Goal: Transaction & Acquisition: Purchase product/service

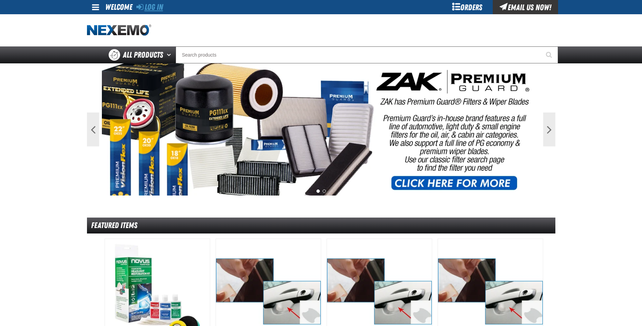
click at [149, 8] on link "Log In" at bounding box center [149, 6] width 27 height 9
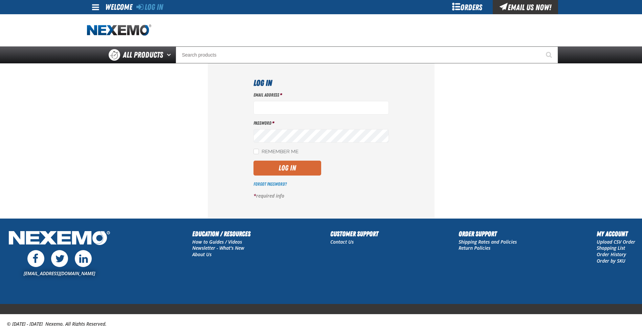
type input "[PERSON_NAME][EMAIL_ADDRESS][DOMAIN_NAME]"
click at [281, 168] on button "Log In" at bounding box center [288, 167] width 68 height 15
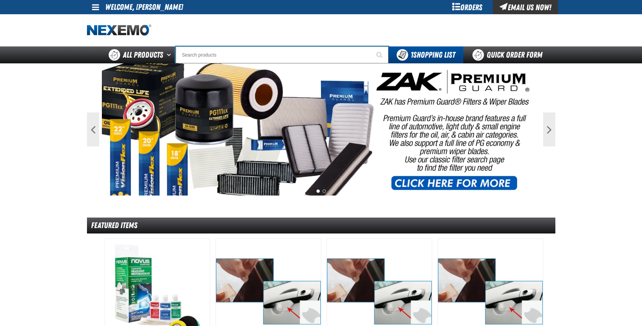
click at [192, 56] on input "Search" at bounding box center [282, 54] width 213 height 17
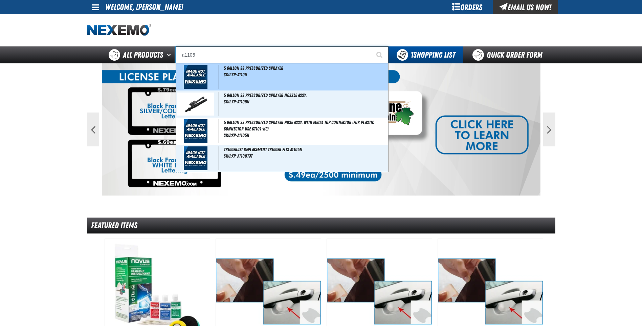
click at [270, 82] on div "5 Gallon SS Pressurized Sprayer SKU:XP-A1105" at bounding box center [282, 76] width 212 height 27
type input "5 Gallon SS Pressurized Sprayer"
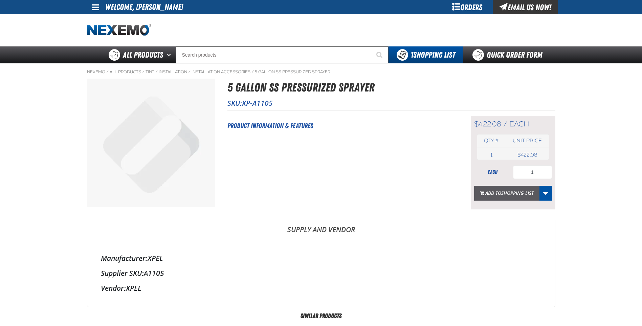
click at [514, 195] on span "Shopping List" at bounding box center [517, 193] width 32 height 6
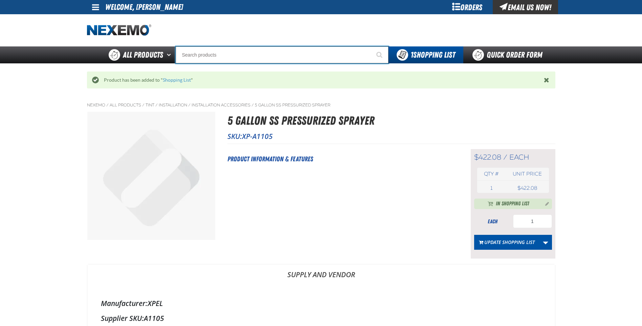
click at [199, 49] on input "Search" at bounding box center [282, 54] width 213 height 17
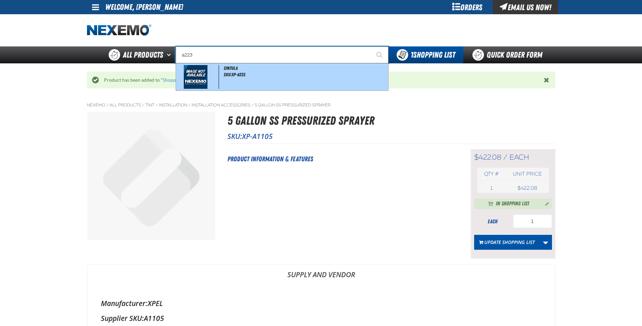
click at [234, 74] on span "SKU:XP-A223" at bounding box center [235, 74] width 22 height 5
type input "Spatula"
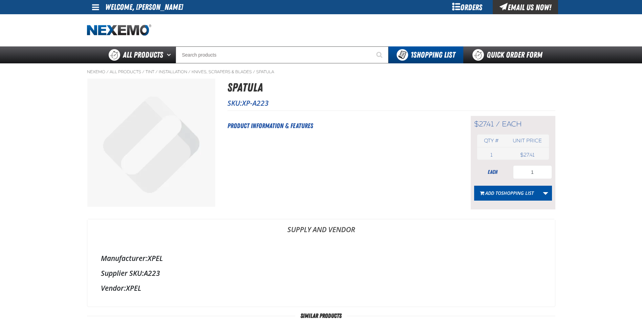
click at [502, 153] on td "1 each" at bounding box center [491, 154] width 29 height 9
drag, startPoint x: 545, startPoint y: 171, endPoint x: 526, endPoint y: 170, distance: 19.3
click at [526, 170] on input "1" at bounding box center [532, 172] width 39 height 14
type input "2"
click at [503, 190] on span "Shopping List" at bounding box center [517, 193] width 32 height 6
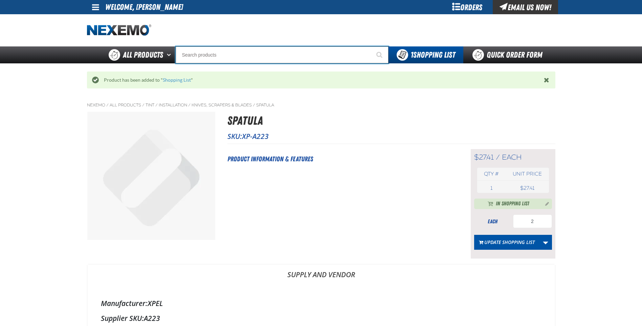
click at [203, 53] on input "Search" at bounding box center [282, 54] width 213 height 17
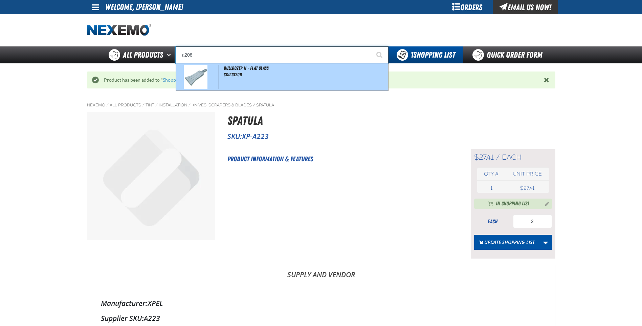
type input "Bulldozer II - Flat Glass"
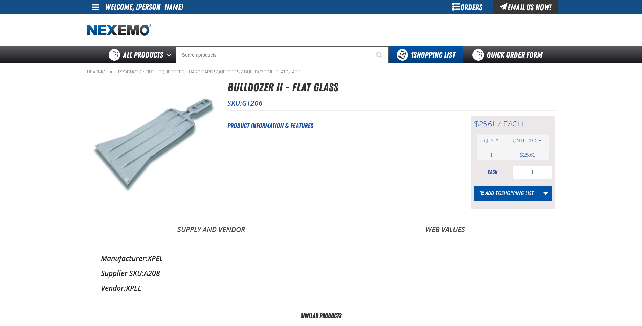
select select "each"
click at [525, 195] on span "Shopping List" at bounding box center [517, 193] width 32 height 6
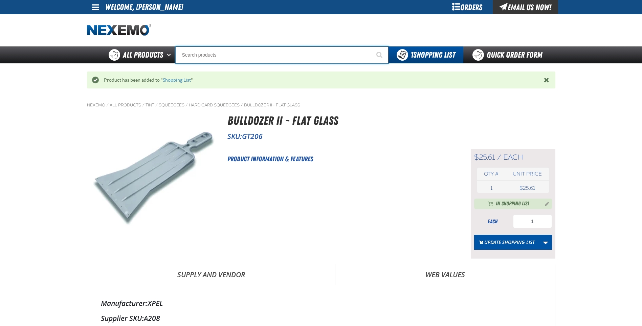
click at [194, 52] on input "Search" at bounding box center [282, 54] width 213 height 17
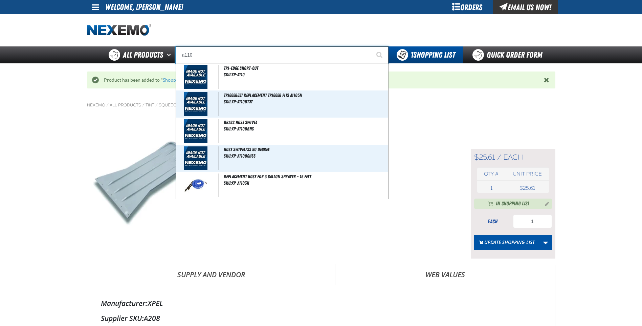
type input "a110"
click at [372, 46] on button "Start Searching" at bounding box center [380, 54] width 17 height 17
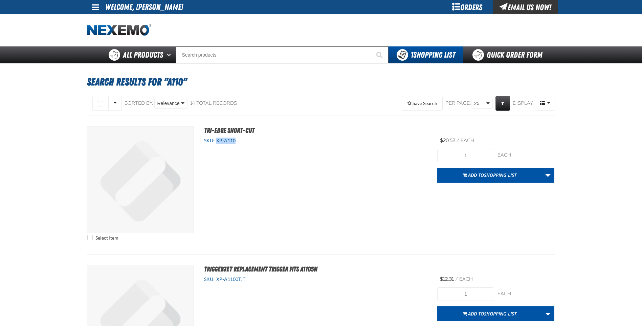
drag, startPoint x: 242, startPoint y: 142, endPoint x: 216, endPoint y: 140, distance: 25.9
click at [216, 140] on div "SKU: XP-A110" at bounding box center [315, 140] width 223 height 6
copy span "XP-A110"
click at [499, 171] on button "Add to Shopping List" at bounding box center [489, 175] width 105 height 15
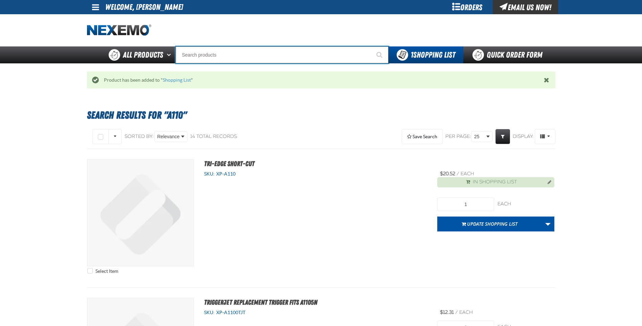
click at [215, 51] on input "Search" at bounding box center [282, 54] width 213 height 17
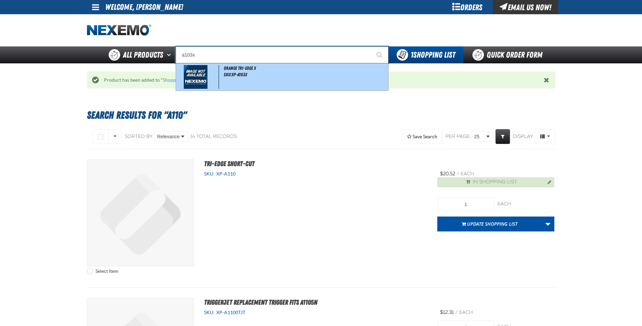
click at [277, 81] on div "Orange Tri-Edge X SKU:XP-A103X" at bounding box center [282, 76] width 212 height 27
type input "Orange Tri-Edge X"
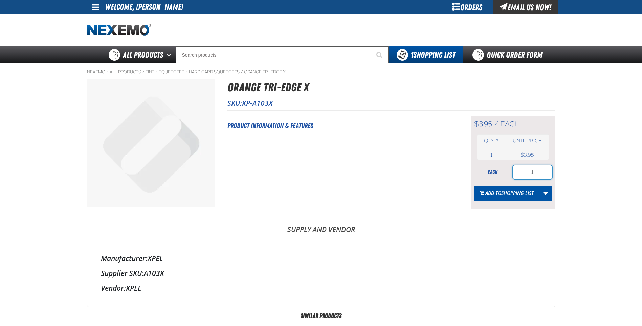
drag, startPoint x: 547, startPoint y: 172, endPoint x: 477, endPoint y: 161, distance: 70.7
click at [477, 161] on div "$3.95 / each each Qty # Unit price 1 each USD" at bounding box center [513, 162] width 85 height 93
type input "10"
click at [504, 190] on span "Shopping List" at bounding box center [517, 193] width 32 height 6
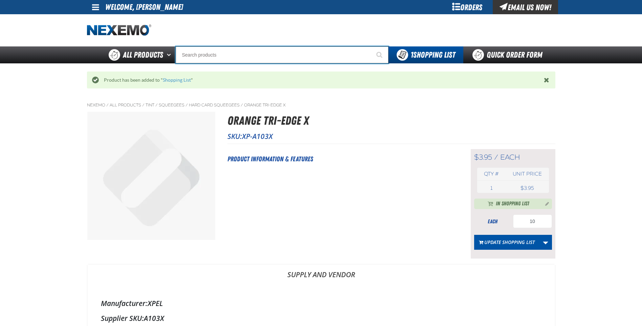
click at [184, 58] on input "Search" at bounding box center [282, 54] width 213 height 17
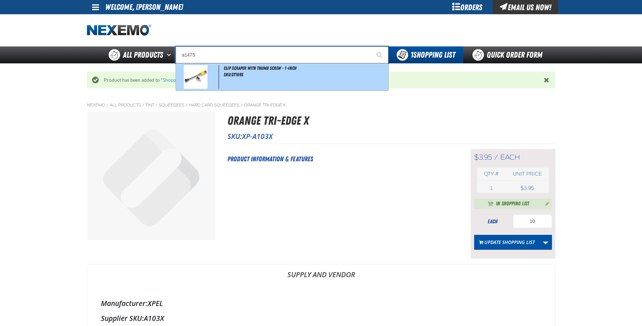
click at [236, 90] on div "Clip Scraper with Thumb Screw - 1-inch SKU:GT109S" at bounding box center [282, 76] width 212 height 27
type input "Clip Scraper with Thumb Screw - 1-inch"
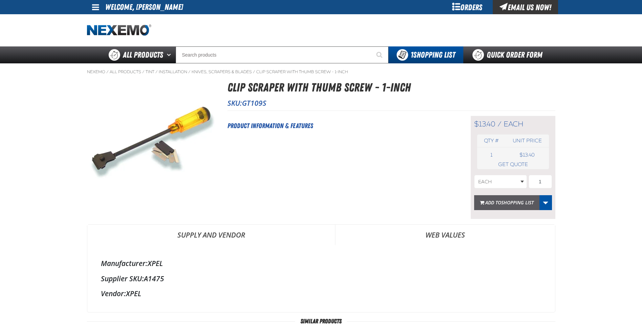
click at [514, 204] on span "Shopping List" at bounding box center [517, 202] width 32 height 6
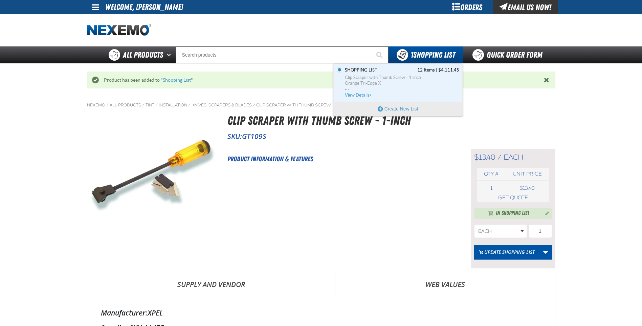
click at [357, 93] on span "View Details" at bounding box center [358, 94] width 27 height 5
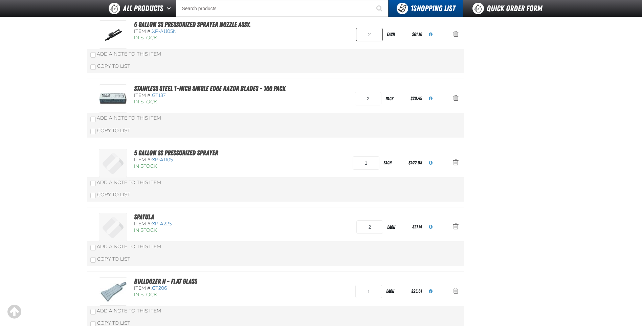
scroll to position [338, 0]
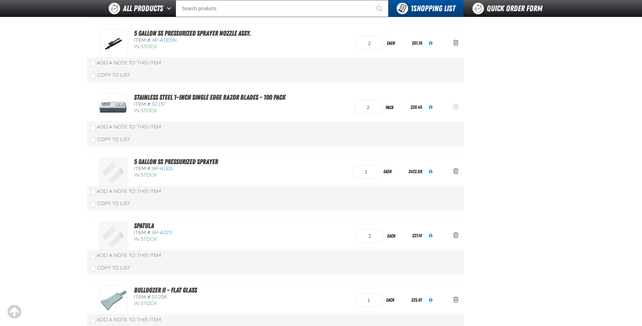
click at [457, 106] on span "Action Remove Stainless Steel 1-inch Single Edge Razor Blades - 100 Pack from S…" at bounding box center [455, 106] width 5 height 7
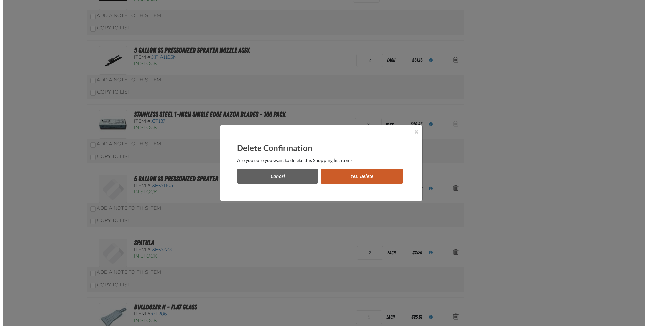
scroll to position [0, 0]
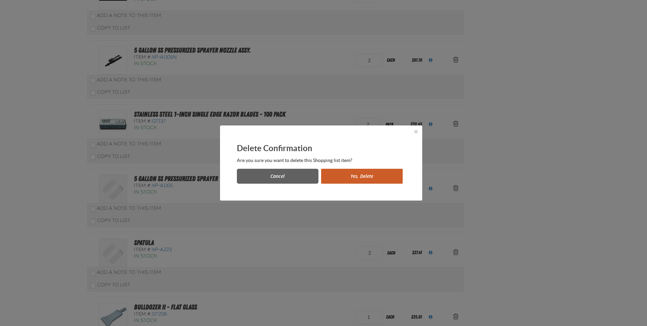
click at [342, 174] on button "Yes, Delete" at bounding box center [362, 176] width 82 height 15
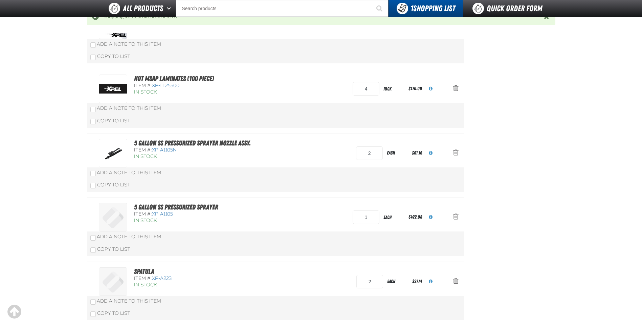
scroll to position [236, 0]
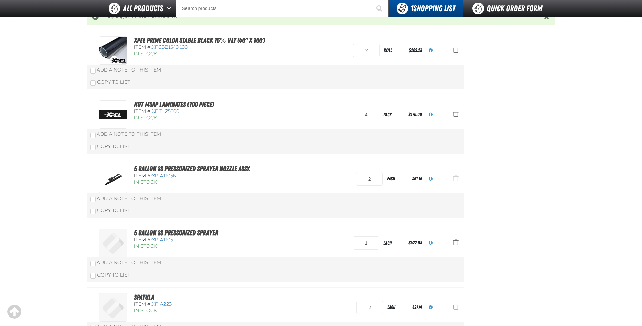
click at [456, 178] on span "Action Remove 5 Gallon SS Pressurized Sprayer Nozzle Assy. from Shopping List" at bounding box center [455, 178] width 5 height 7
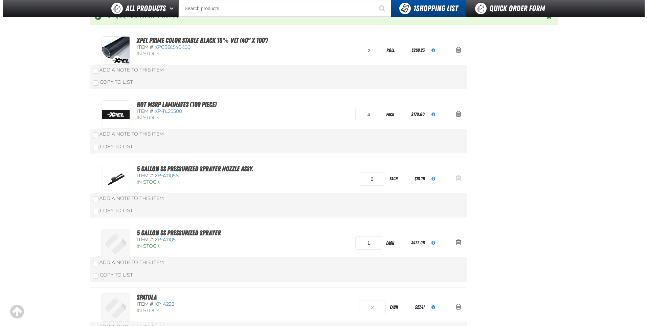
scroll to position [0, 0]
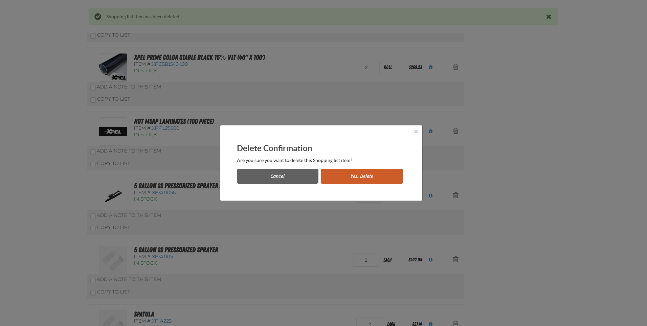
click at [341, 175] on button "Yes, Delete" at bounding box center [362, 176] width 82 height 15
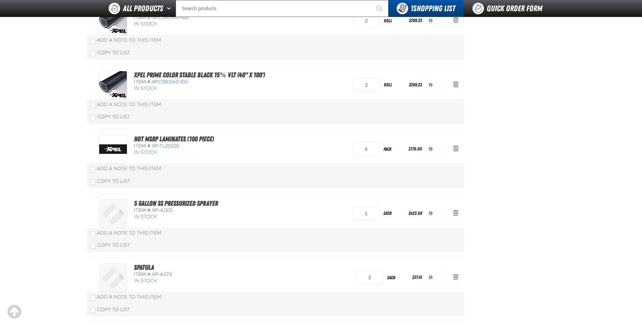
scroll to position [135, 0]
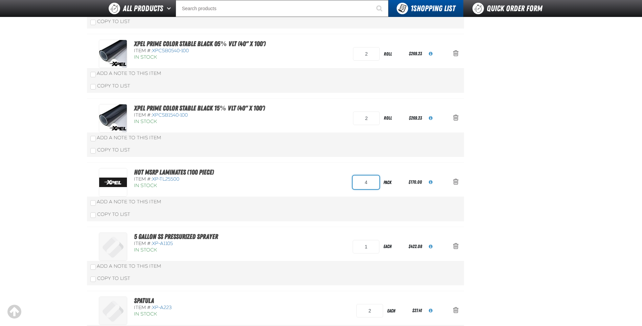
drag, startPoint x: 373, startPoint y: 185, endPoint x: 339, endPoint y: 179, distance: 34.3
click at [339, 179] on div "Hot MSRP Laminates (100 Piece) Item #: XP-TL25500 In Stock 4 pack $170.00" at bounding box center [268, 182] width 339 height 28
type input "2"
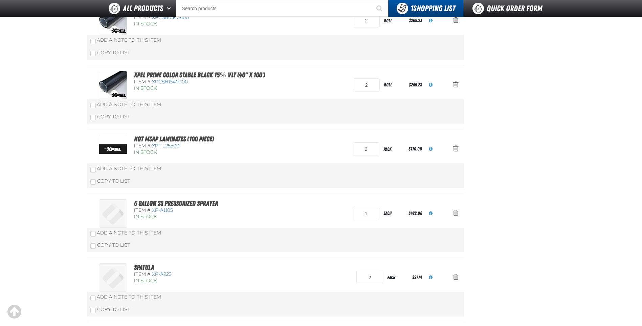
click at [342, 163] on div "Hot MSRP Laminates (100 Piece) Item #: XP-TL25500 In Stock 2 pack $170.00" at bounding box center [268, 149] width 339 height 28
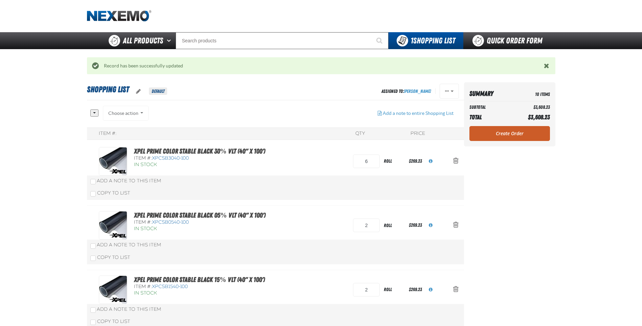
scroll to position [0, 0]
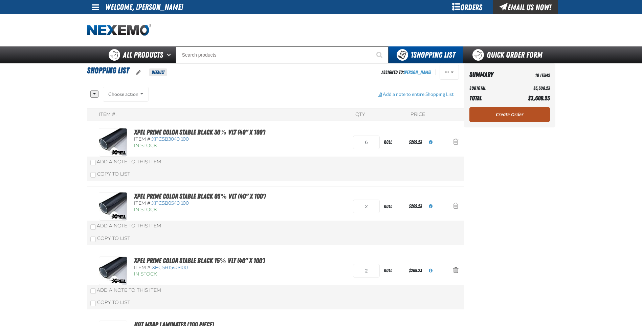
click at [506, 113] on link "Create Order" at bounding box center [509, 114] width 81 height 15
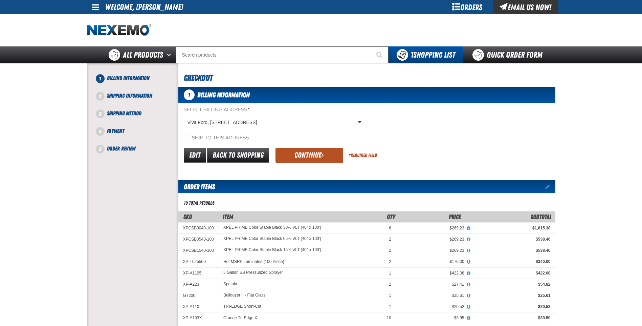
click at [305, 156] on button "Continue" at bounding box center [310, 155] width 68 height 15
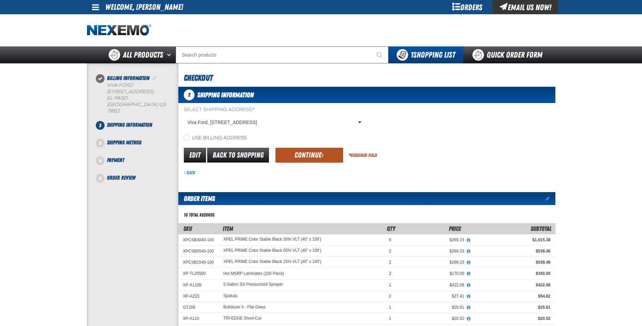
click at [297, 151] on button "Continue" at bounding box center [310, 155] width 68 height 15
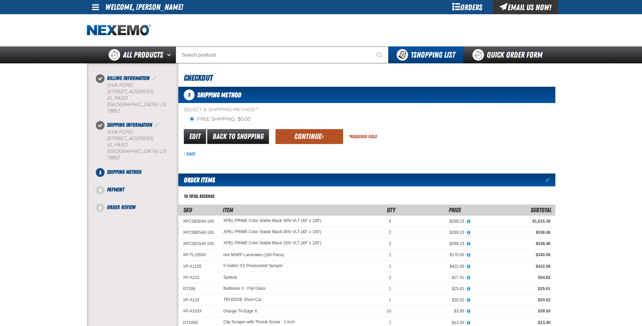
click at [298, 135] on button "Continue" at bounding box center [310, 136] width 68 height 15
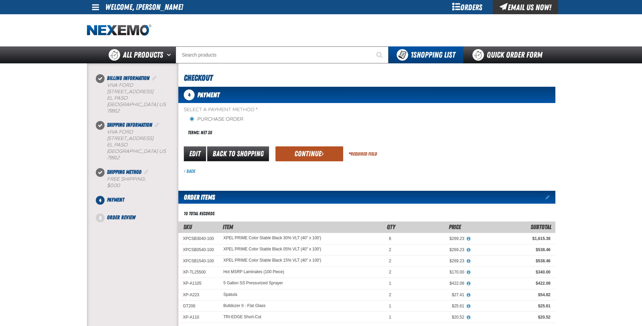
click at [296, 148] on button "Continue" at bounding box center [310, 153] width 68 height 15
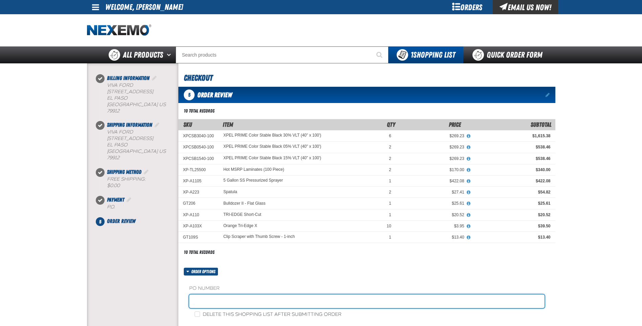
click at [195, 301] on input "text" at bounding box center [366, 301] width 355 height 14
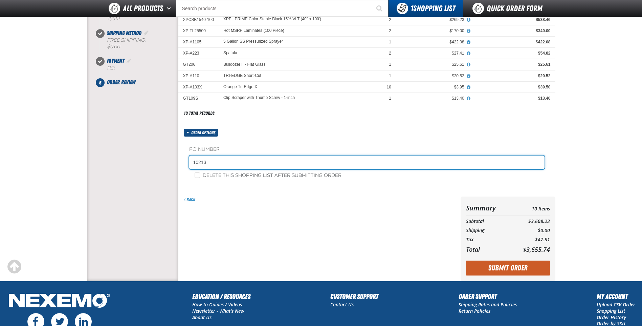
scroll to position [135, 0]
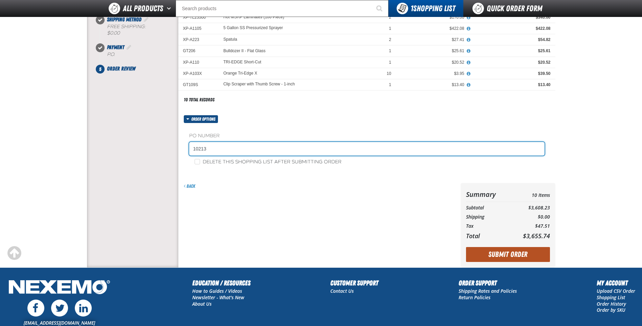
type input "10213"
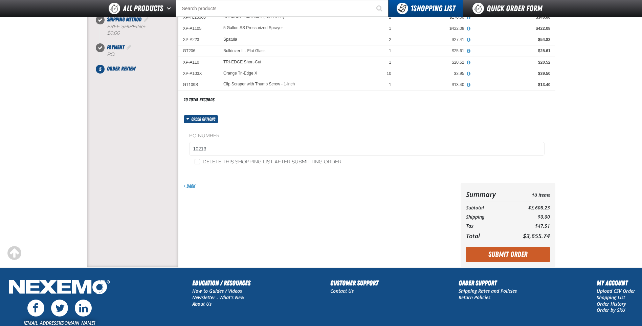
click at [503, 253] on button "Submit Order" at bounding box center [508, 254] width 84 height 15
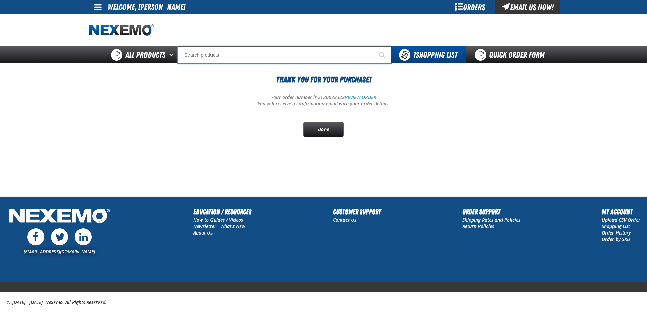
click at [200, 58] on input "Search" at bounding box center [284, 54] width 213 height 17
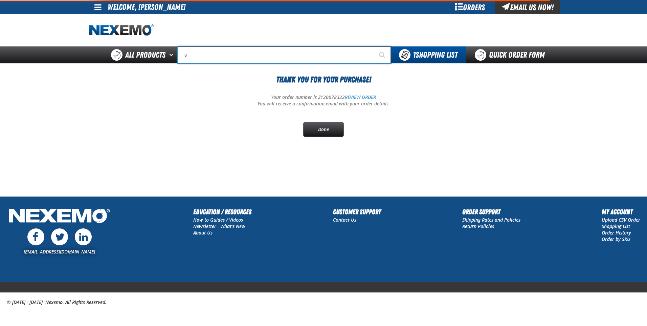
type input "sc"
type input "scION"
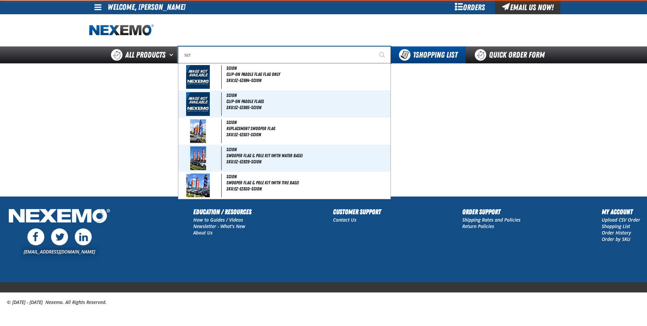
type input "scre"
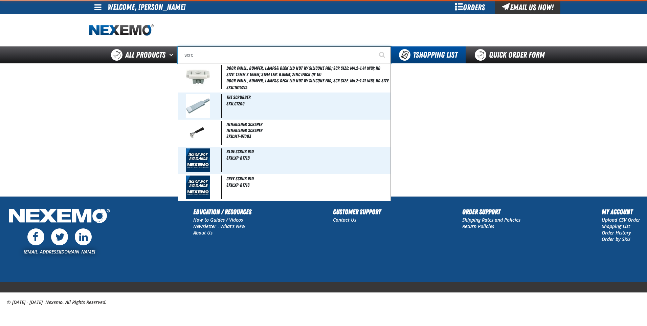
type input "screw-Type Retainers (Assortment) (each)"
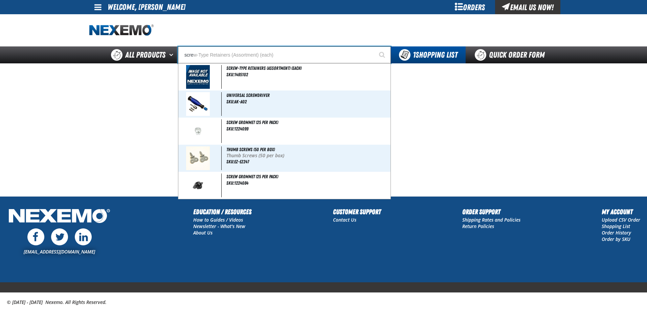
type input "screw"
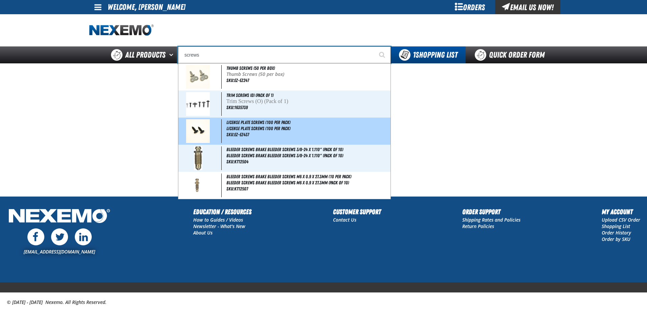
click at [244, 132] on span "SKU:EZ-EZ437" at bounding box center [237, 134] width 23 height 5
type input "License Plate Screws (100 per pack)"
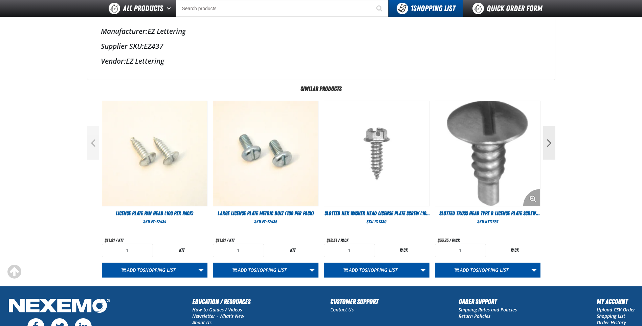
scroll to position [198, 0]
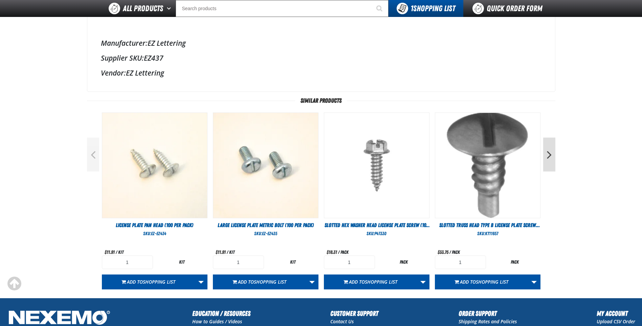
click at [549, 162] on button "Next" at bounding box center [549, 154] width 12 height 34
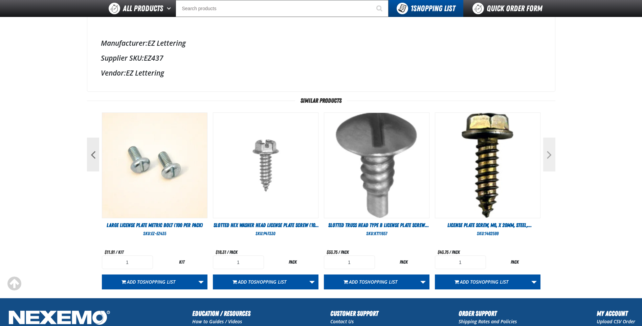
click at [549, 162] on button "Next" at bounding box center [549, 154] width 12 height 34
click at [550, 162] on button "Next" at bounding box center [549, 154] width 12 height 34
click at [84, 151] on div "Nexemo / All Products / Body Hardware / License Plate Screws / /" at bounding box center [321, 72] width 474 height 449
click at [89, 152] on button "Previous" at bounding box center [93, 154] width 12 height 34
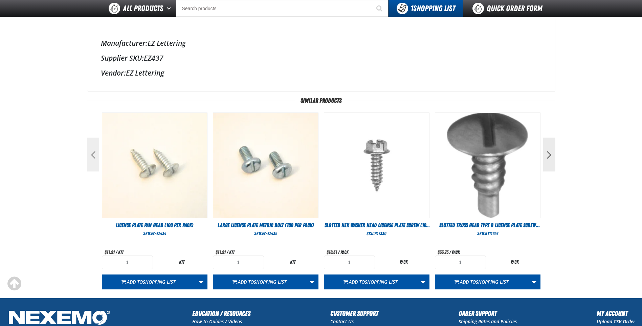
click at [87, 152] on button "Previous" at bounding box center [93, 154] width 12 height 34
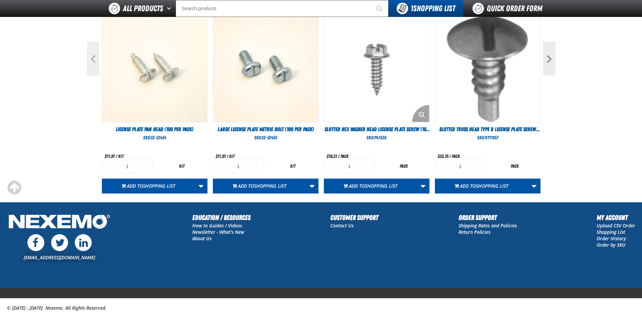
scroll to position [300, 0]
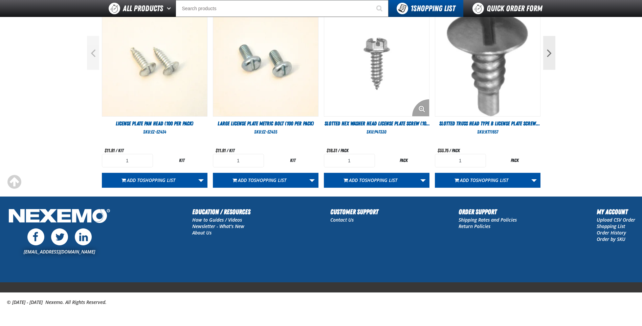
click at [385, 54] on img "View Details of the Slotted Hex Washer Head License Plate Screw (100 per pack)" at bounding box center [376, 63] width 105 height 105
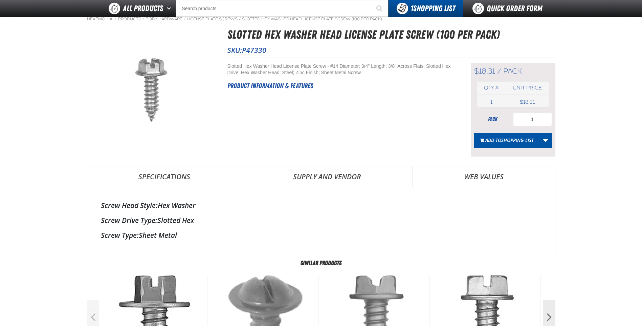
scroll to position [29, 0]
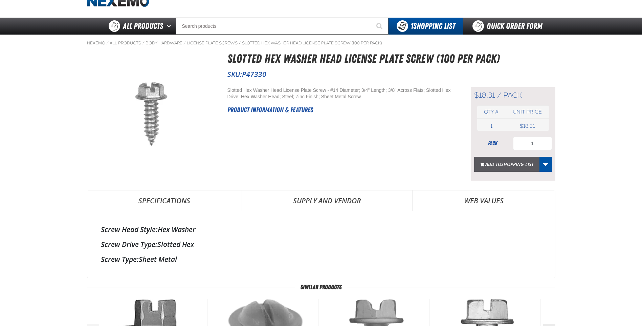
click at [519, 168] on button "Add to Shopping List" at bounding box center [506, 164] width 65 height 15
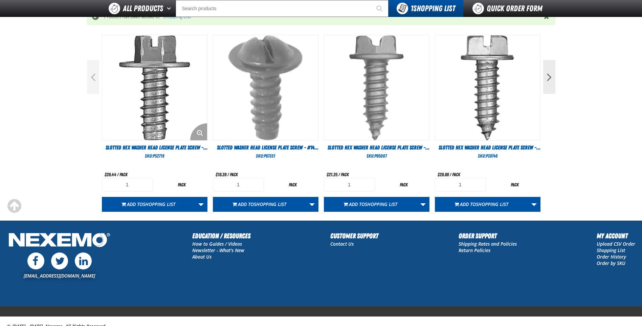
scroll to position [345, 0]
